Goal: Navigation & Orientation: Go to known website

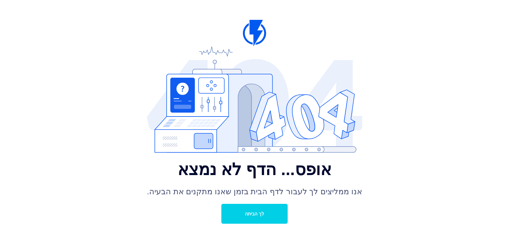
click at [253, 215] on font "לך הביתה" at bounding box center [254, 214] width 19 height 5
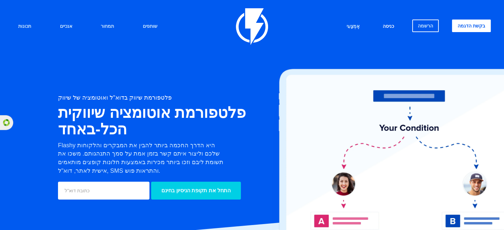
click at [391, 25] on font "כניסה" at bounding box center [388, 26] width 11 height 5
